Goal: Feedback & Contribution: Contribute content

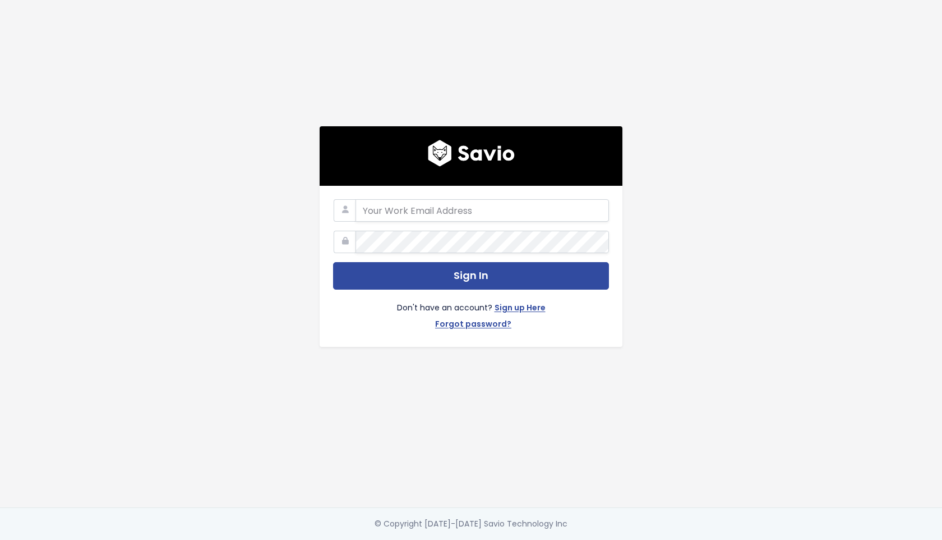
type input "[EMAIL_ADDRESS][DOMAIN_NAME]"
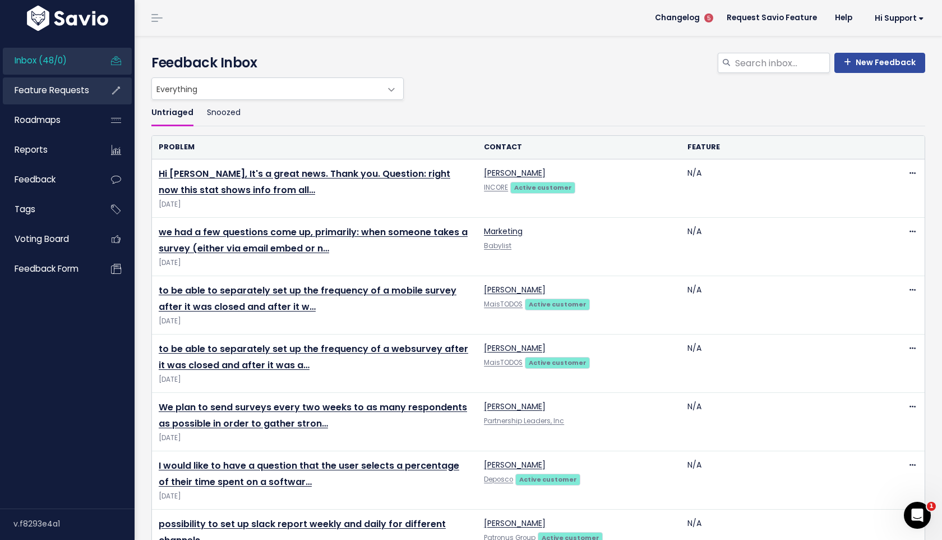
click at [47, 96] on span "Feature Requests" at bounding box center [52, 90] width 75 height 12
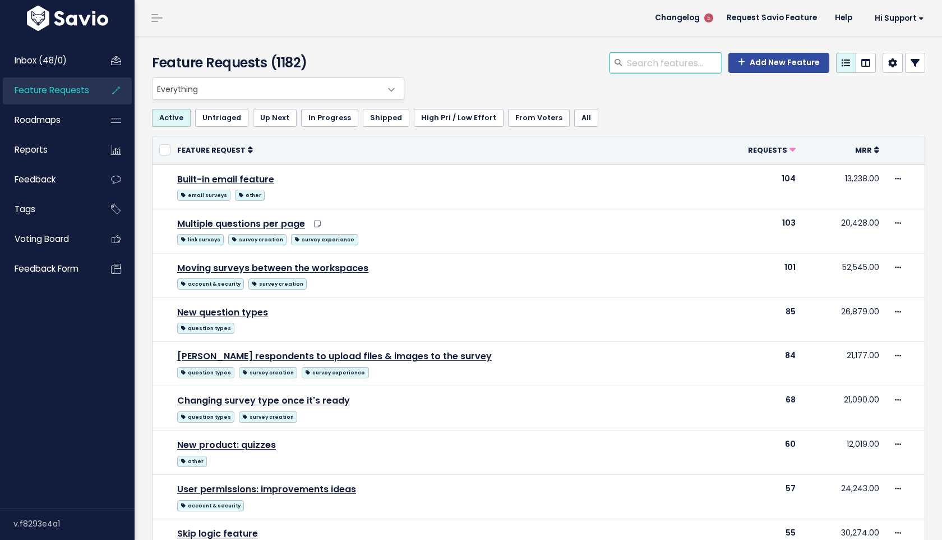
click at [646, 62] on input "search" at bounding box center [674, 63] width 96 height 20
type input "salesforce events"
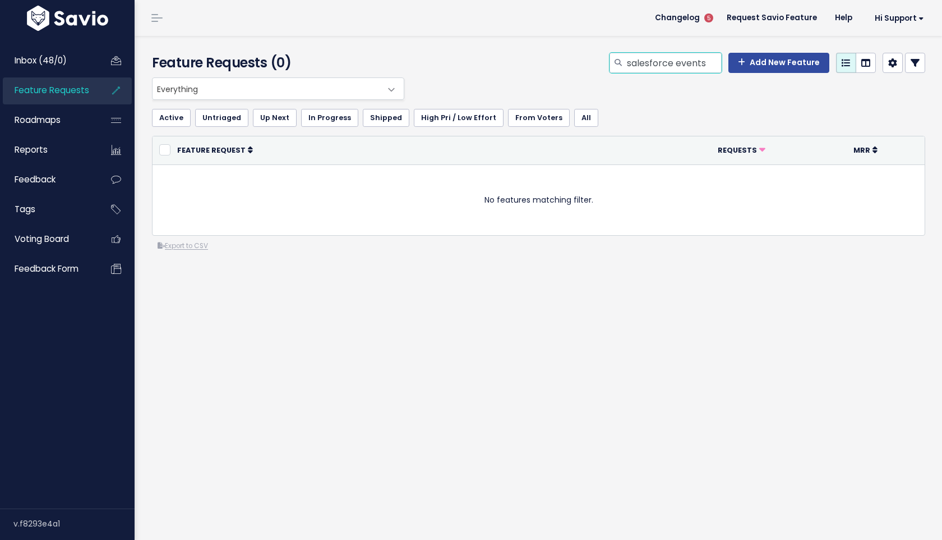
click at [689, 61] on input "salesforce events" at bounding box center [674, 63] width 96 height 20
type input "salesforce"
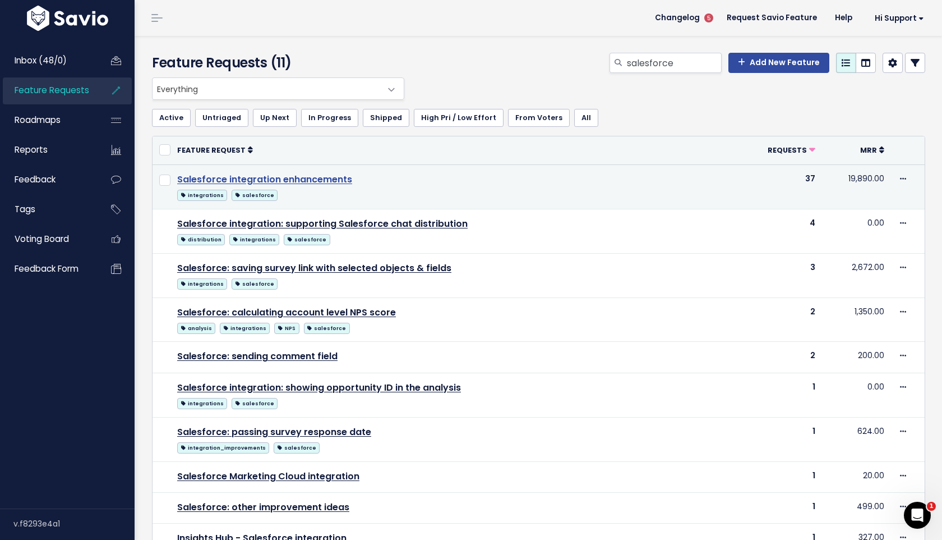
click at [335, 182] on link "Salesforce integration enhancements" at bounding box center [264, 179] width 175 height 13
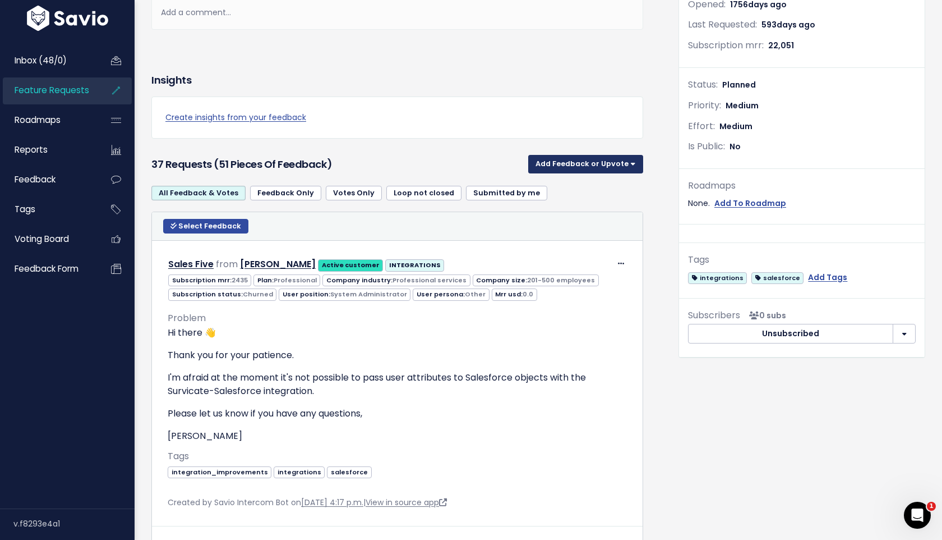
scroll to position [221, 0]
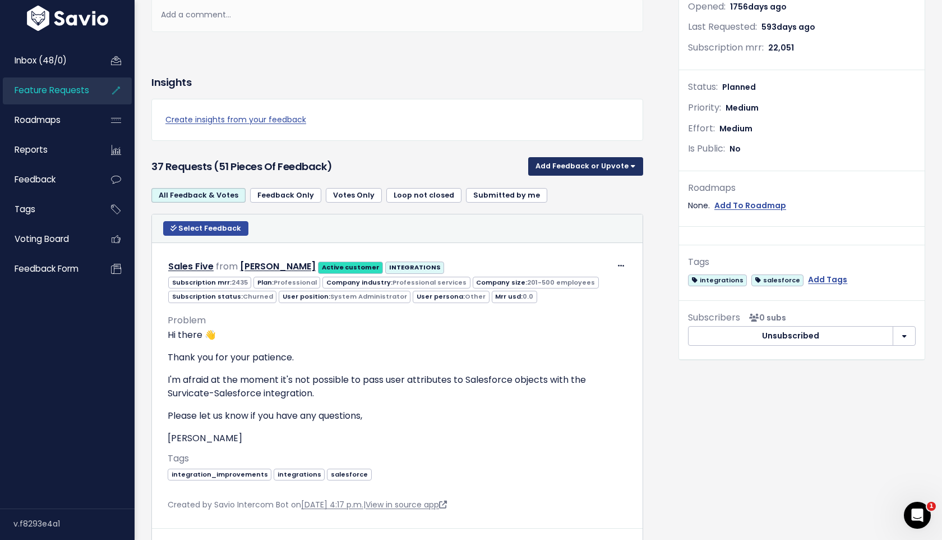
click at [586, 168] on button "Add Feedback or Upvote" at bounding box center [585, 166] width 115 height 18
click at [577, 221] on link "Add Feedback" at bounding box center [586, 217] width 106 height 22
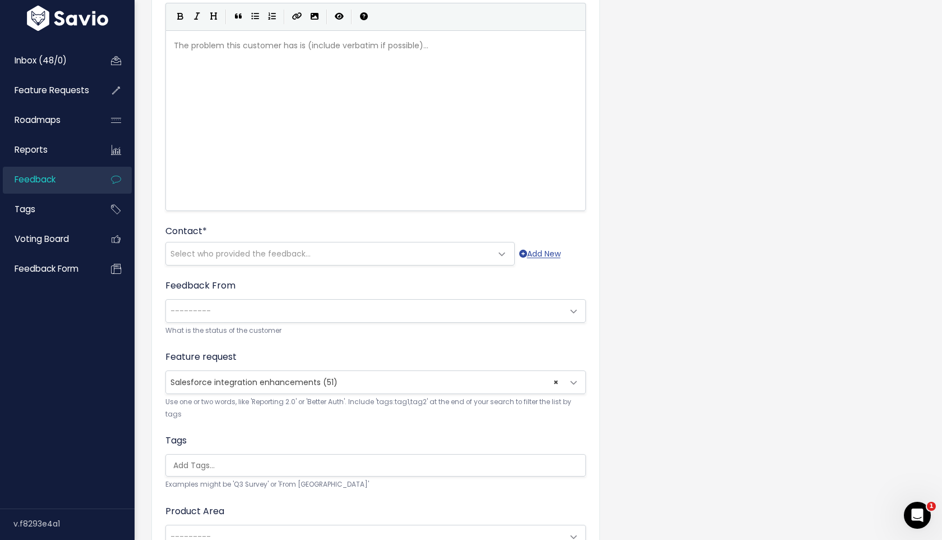
scroll to position [143, 0]
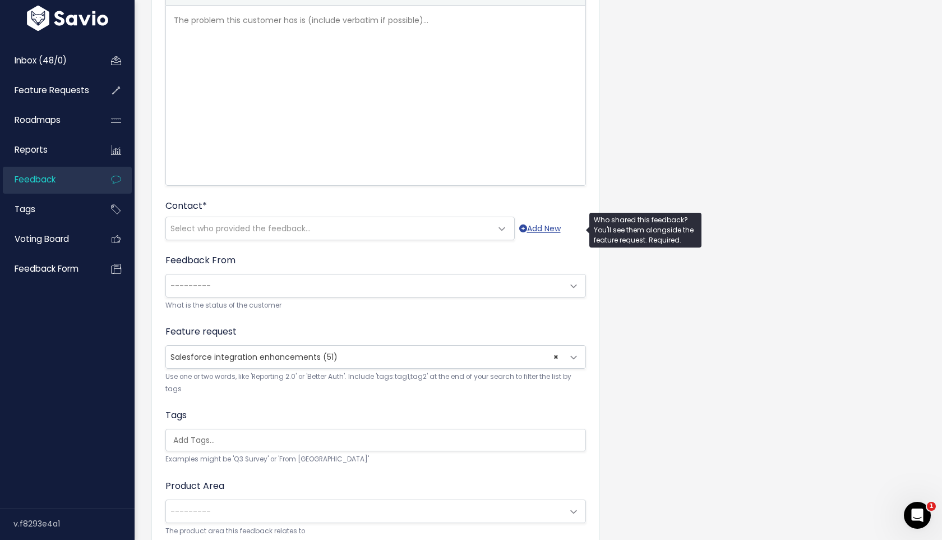
click at [358, 225] on span "Select who provided the feedback..." at bounding box center [329, 228] width 326 height 22
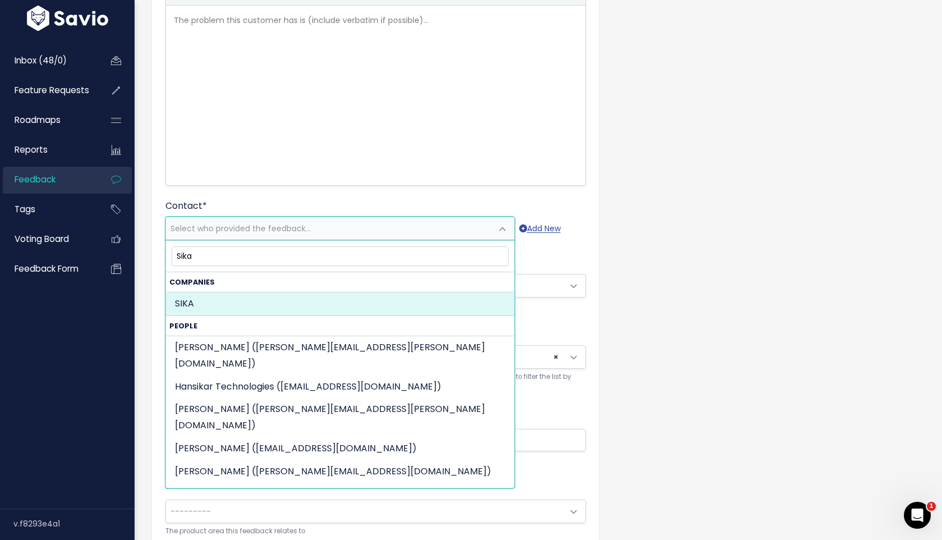
type input "Sika"
select select "COMPANY-15883314"
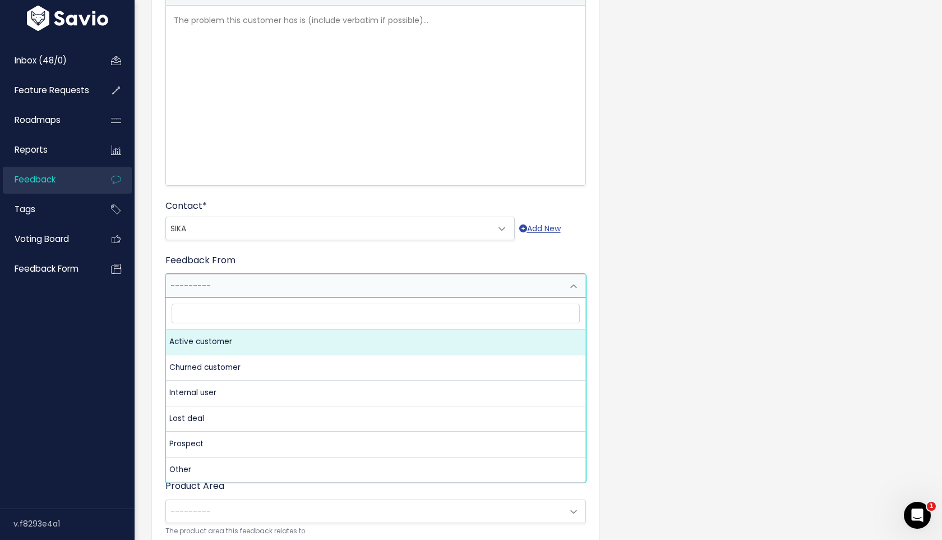
click at [229, 285] on span "---------" at bounding box center [364, 285] width 397 height 22
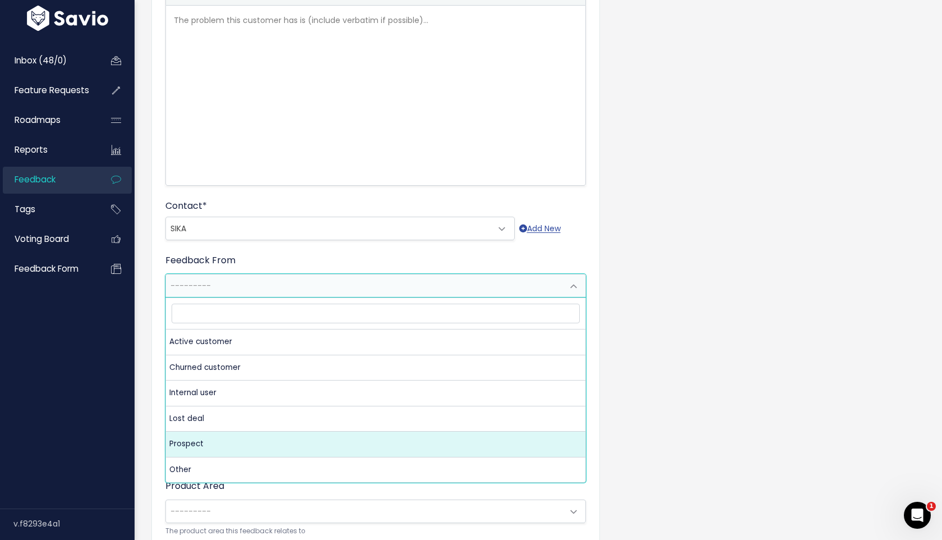
select select "PROSPECT"
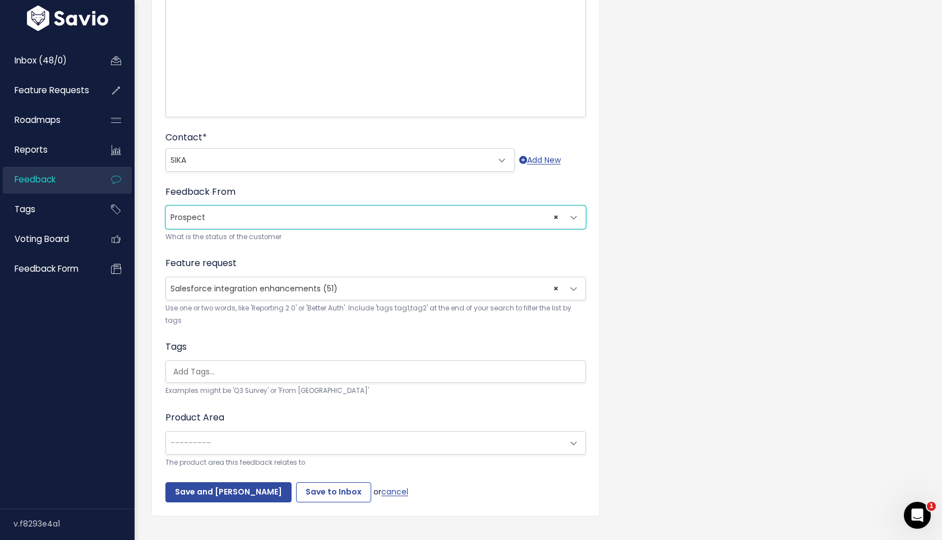
scroll to position [231, 0]
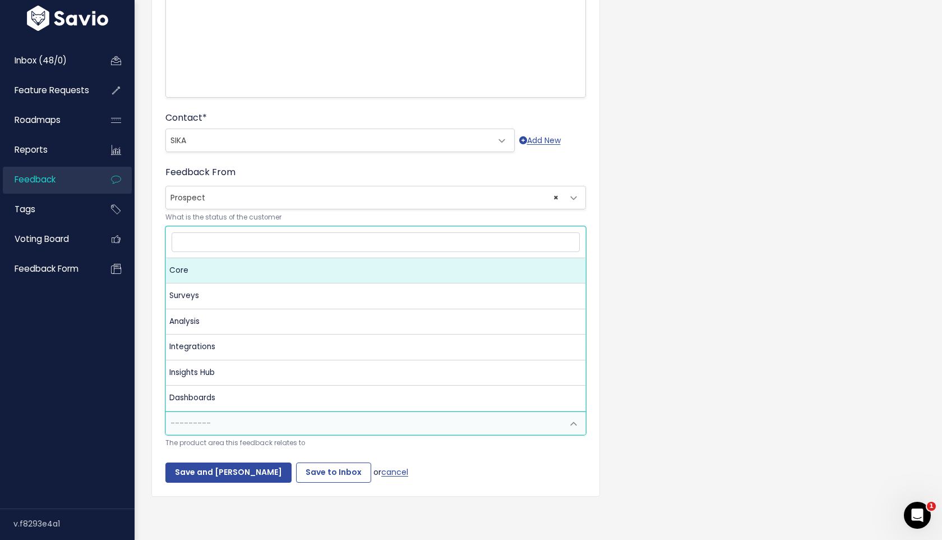
click at [306, 417] on span "---------" at bounding box center [364, 423] width 397 height 22
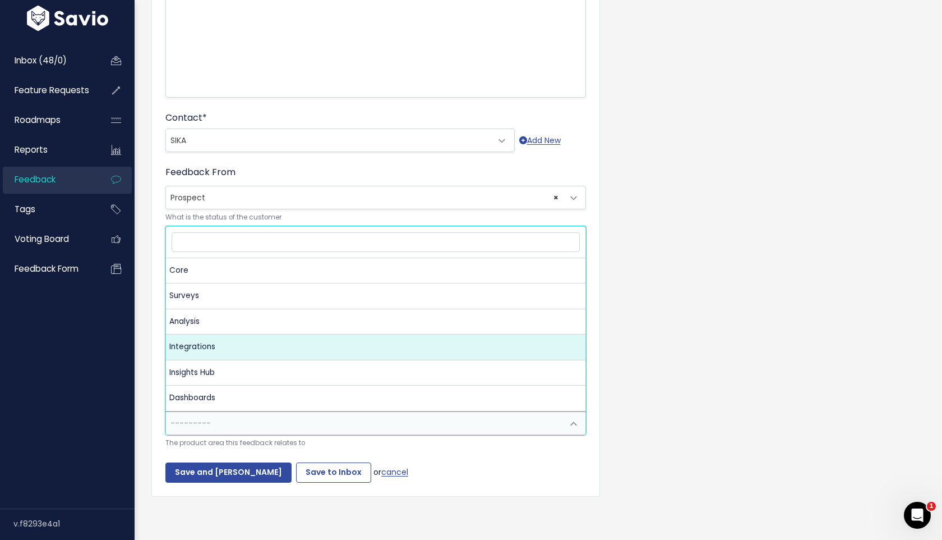
select select "MAIN:INTEGRATIONS"
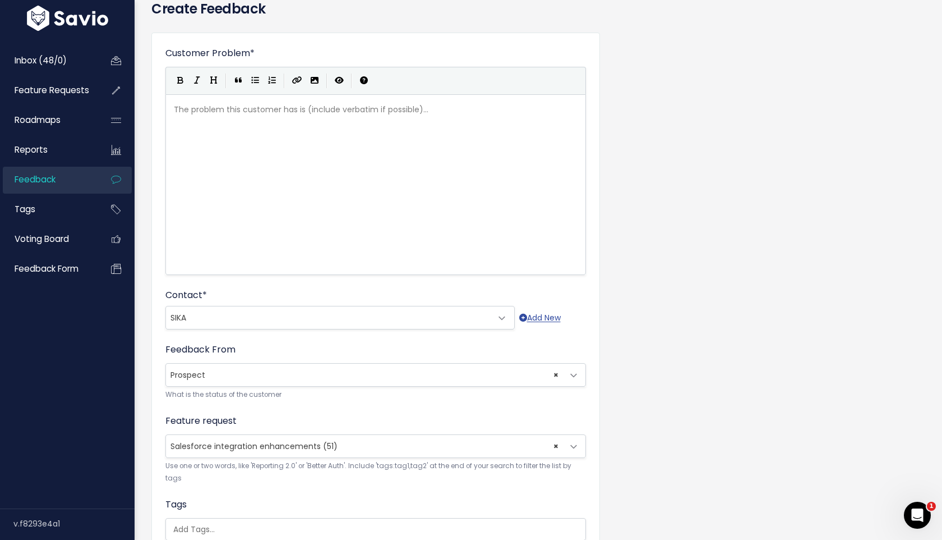
scroll to position [0, 0]
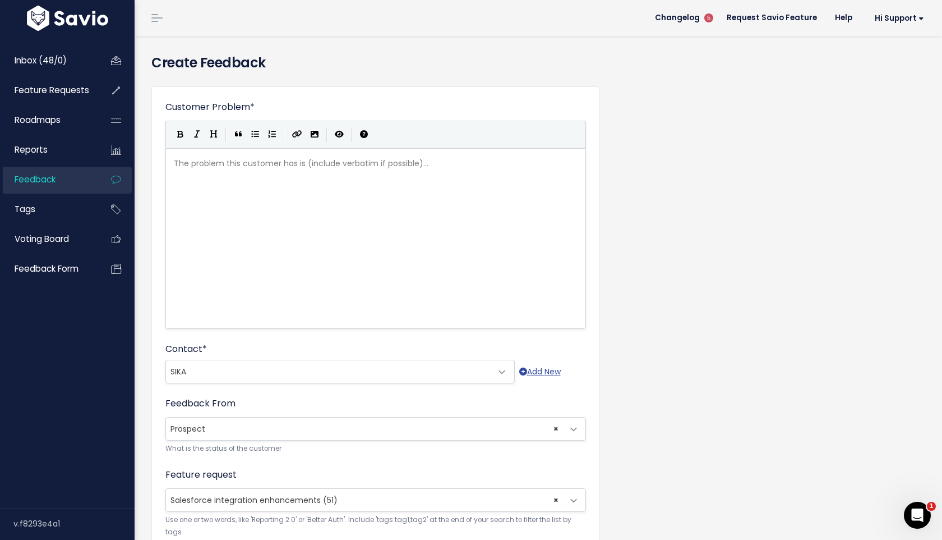
click at [354, 254] on div "The problem this customer has is (include verbatim if possible)... xxxxxxxxxx ​" at bounding box center [390, 252] width 436 height 196
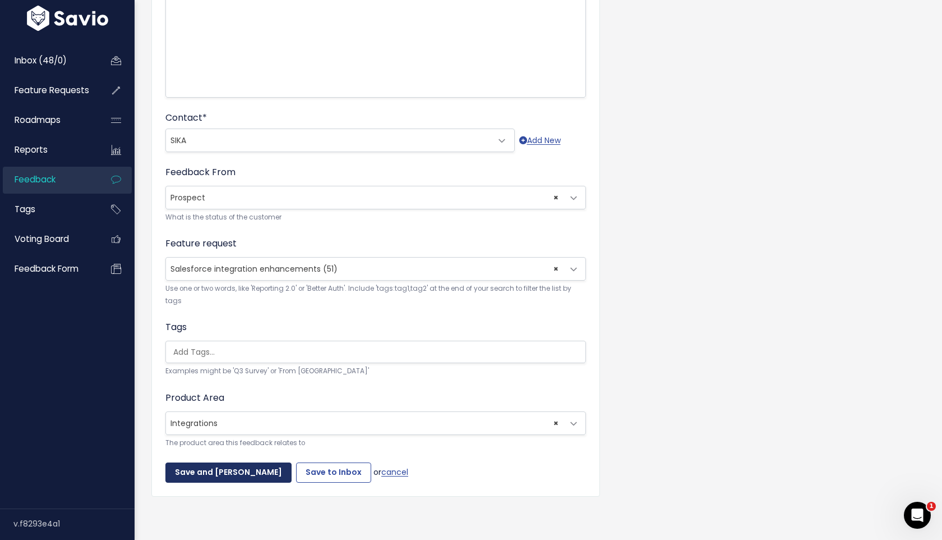
click at [261, 474] on input "Save and Mark Triaged" at bounding box center [228, 472] width 126 height 20
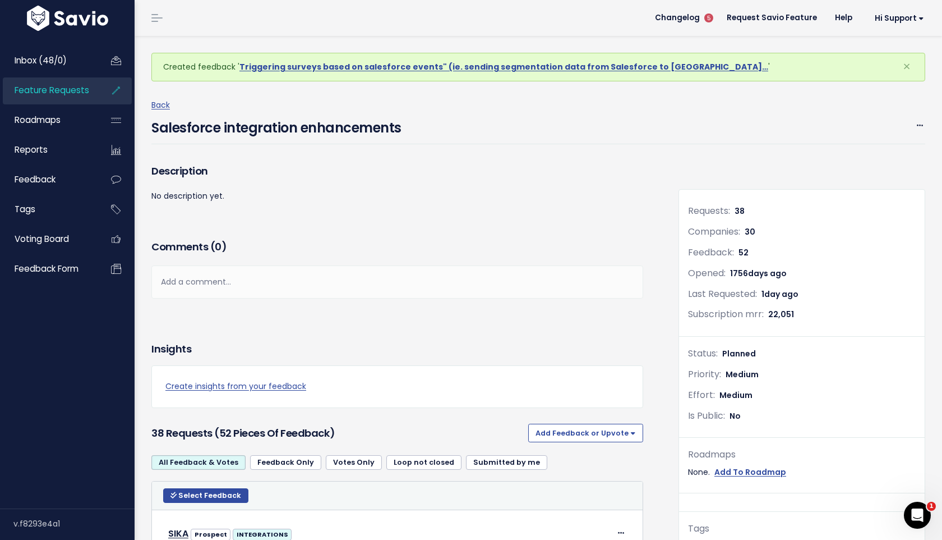
click at [96, 99] on li "Feature Requests" at bounding box center [67, 90] width 129 height 27
click at [79, 93] on span "Feature Requests" at bounding box center [52, 90] width 75 height 12
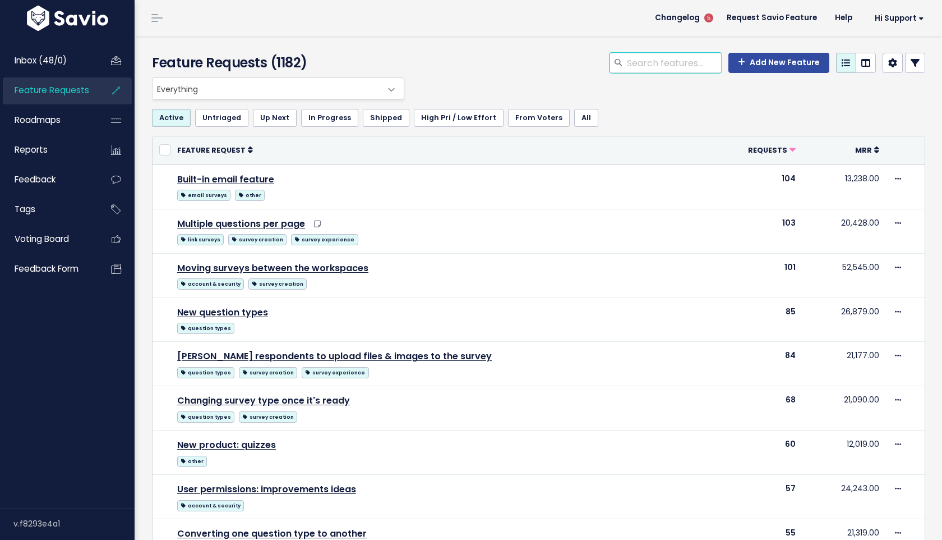
click at [671, 53] on input "search" at bounding box center [674, 63] width 96 height 20
type input "salesforce events"
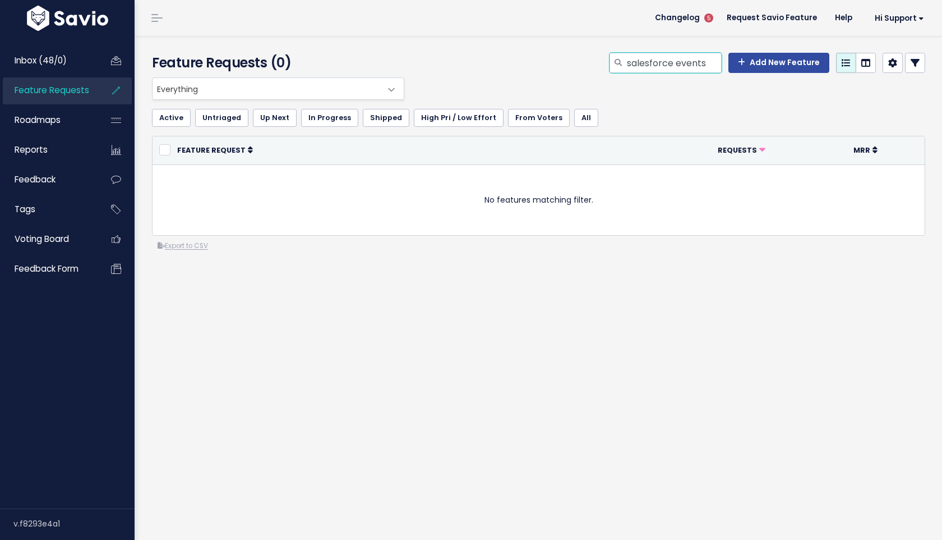
click at [687, 61] on input "salesforce events" at bounding box center [674, 63] width 96 height 20
type input "salesforce"
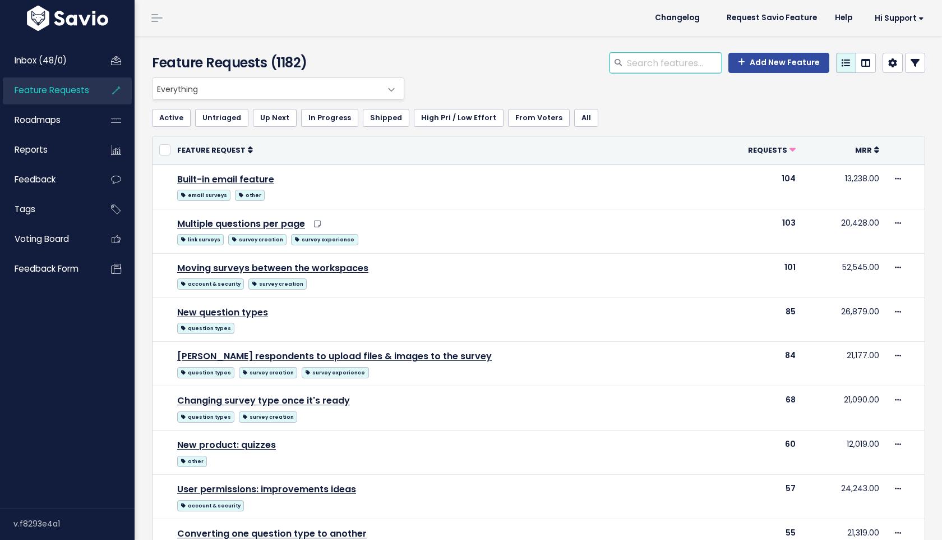
click at [676, 71] on input "search" at bounding box center [674, 63] width 96 height 20
type input "salesforce"
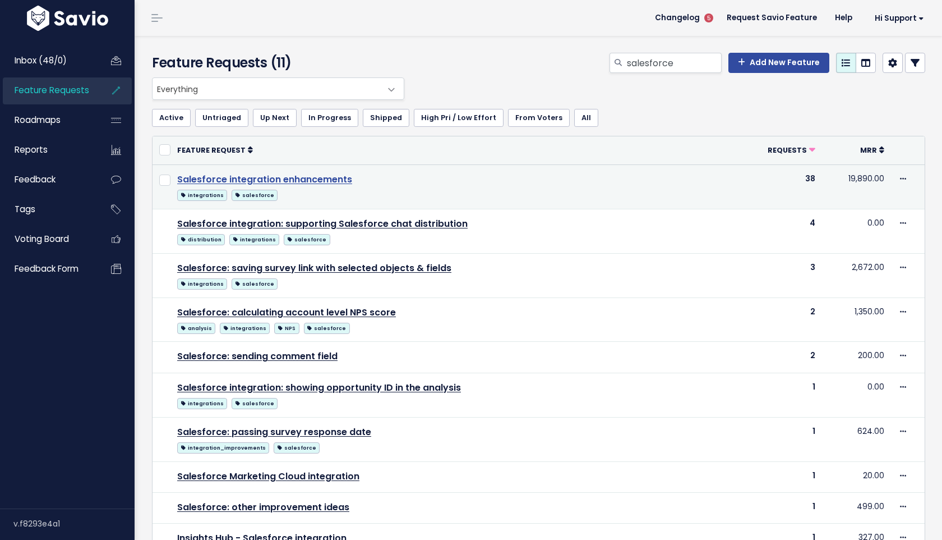
click at [333, 179] on link "Salesforce integration enhancements" at bounding box center [264, 179] width 175 height 13
